Goal: Navigation & Orientation: Find specific page/section

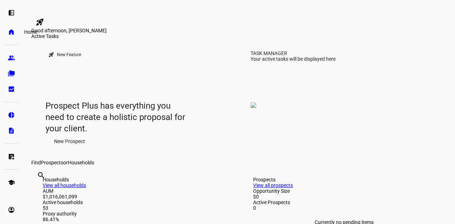
click at [14, 31] on eth-mat-symbol "home" at bounding box center [11, 31] width 7 height 7
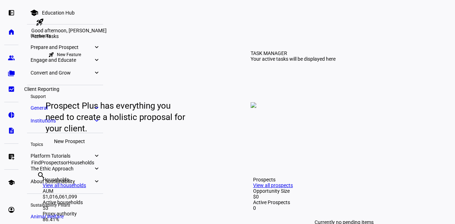
click at [11, 92] on eth-mat-symbol "bid_landscape" at bounding box center [11, 89] width 7 height 7
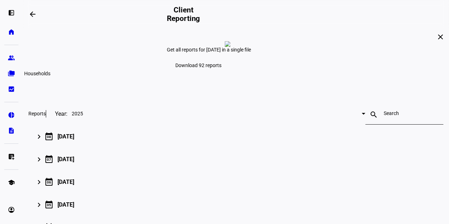
click at [10, 74] on eth-mat-symbol "folder_copy" at bounding box center [11, 73] width 7 height 7
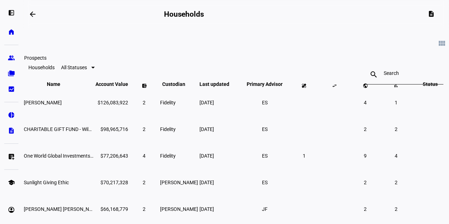
click at [13, 54] on link "group Prospects" at bounding box center [11, 58] width 14 height 14
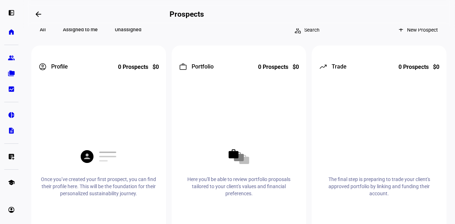
scroll to position [185, 0]
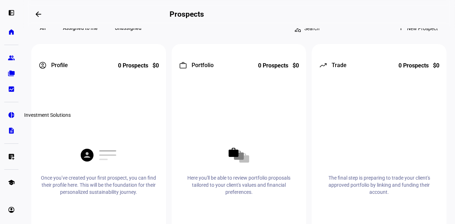
click at [5, 113] on link "pie_chart Investment Solutions" at bounding box center [11, 115] width 14 height 14
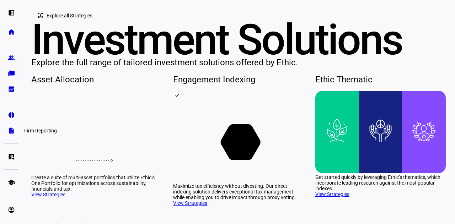
click at [12, 130] on eth-mat-symbol "description" at bounding box center [11, 130] width 7 height 7
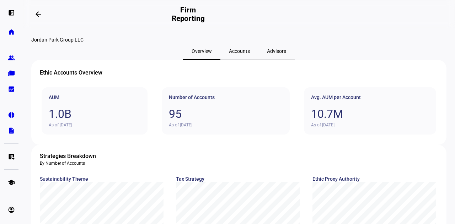
click at [230, 54] on span "Accounts" at bounding box center [239, 51] width 21 height 5
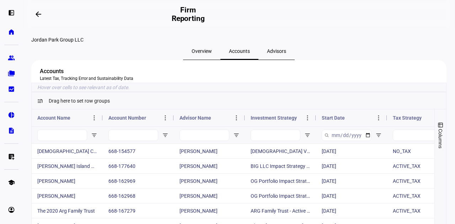
click at [336, 43] on div "Jordan Park Group LLC" at bounding box center [238, 40] width 415 height 6
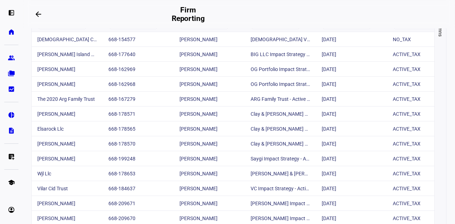
scroll to position [114, 0]
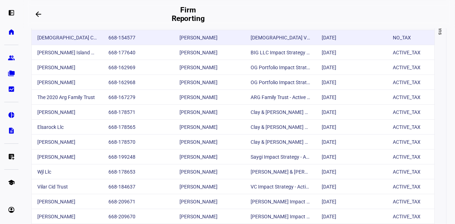
drag, startPoint x: 336, startPoint y: 53, endPoint x: 335, endPoint y: 74, distance: 21.7
click at [335, 74] on div "Account Name Account Number Advisor Name" at bounding box center [233, 165] width 402 height 338
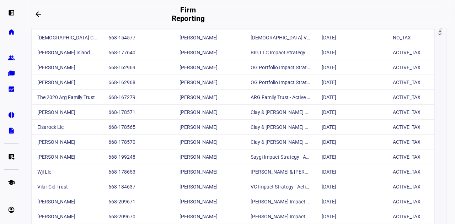
click at [438, 108] on div "Columns" at bounding box center [439, 165] width 11 height 338
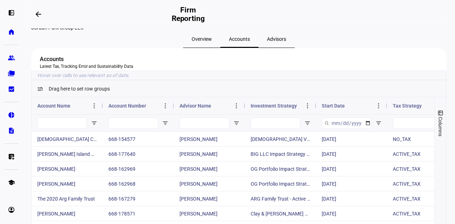
scroll to position [0, 0]
